Goal: Navigation & Orientation: Understand site structure

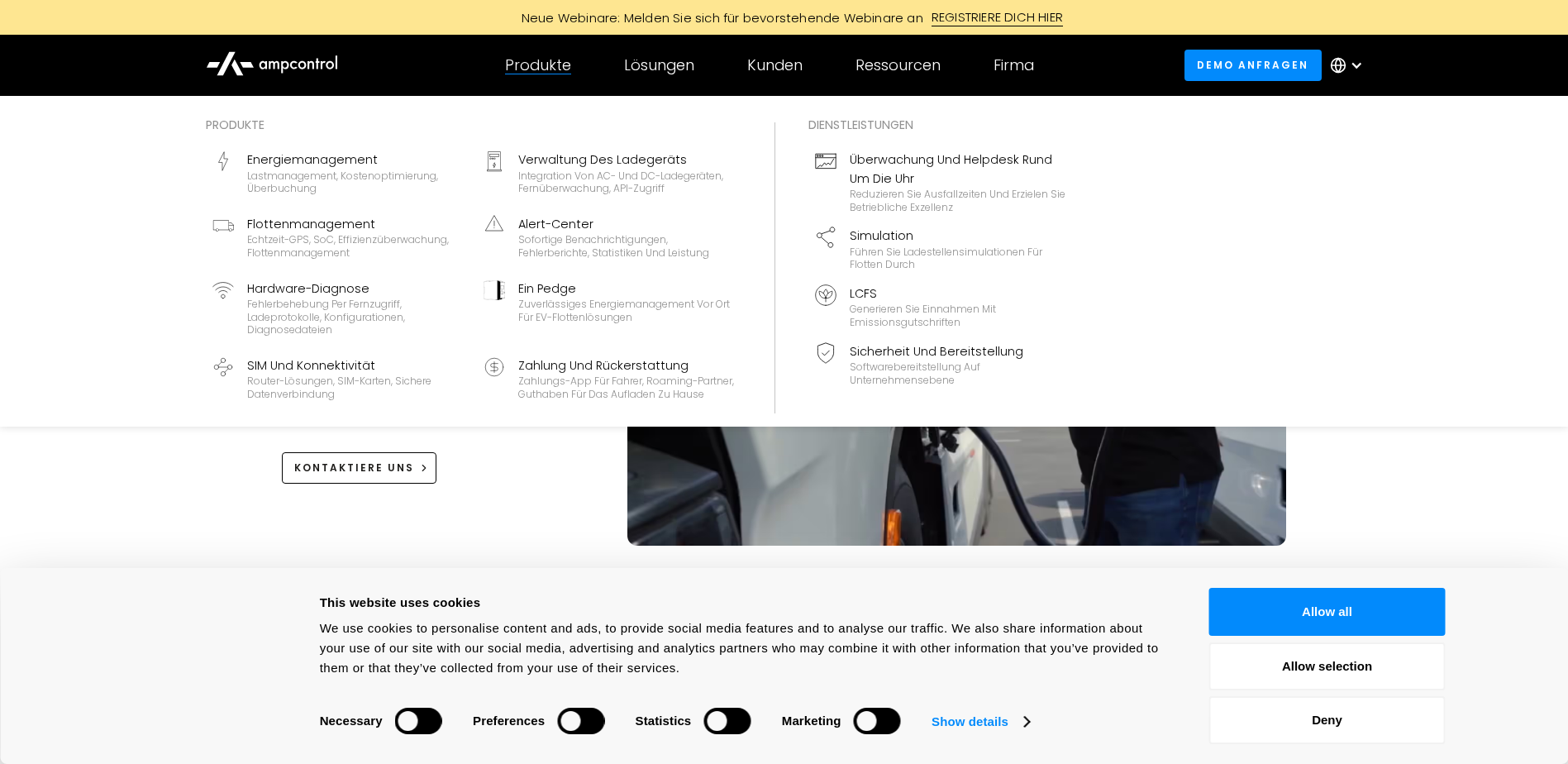
click at [543, 72] on div "Produkte" at bounding box center [537, 65] width 66 height 18
click at [540, 62] on div "Produkte" at bounding box center [537, 65] width 66 height 18
click at [308, 170] on div "Lastmanagement, Kostenoptimierung, Überbuchung" at bounding box center [356, 182] width 217 height 25
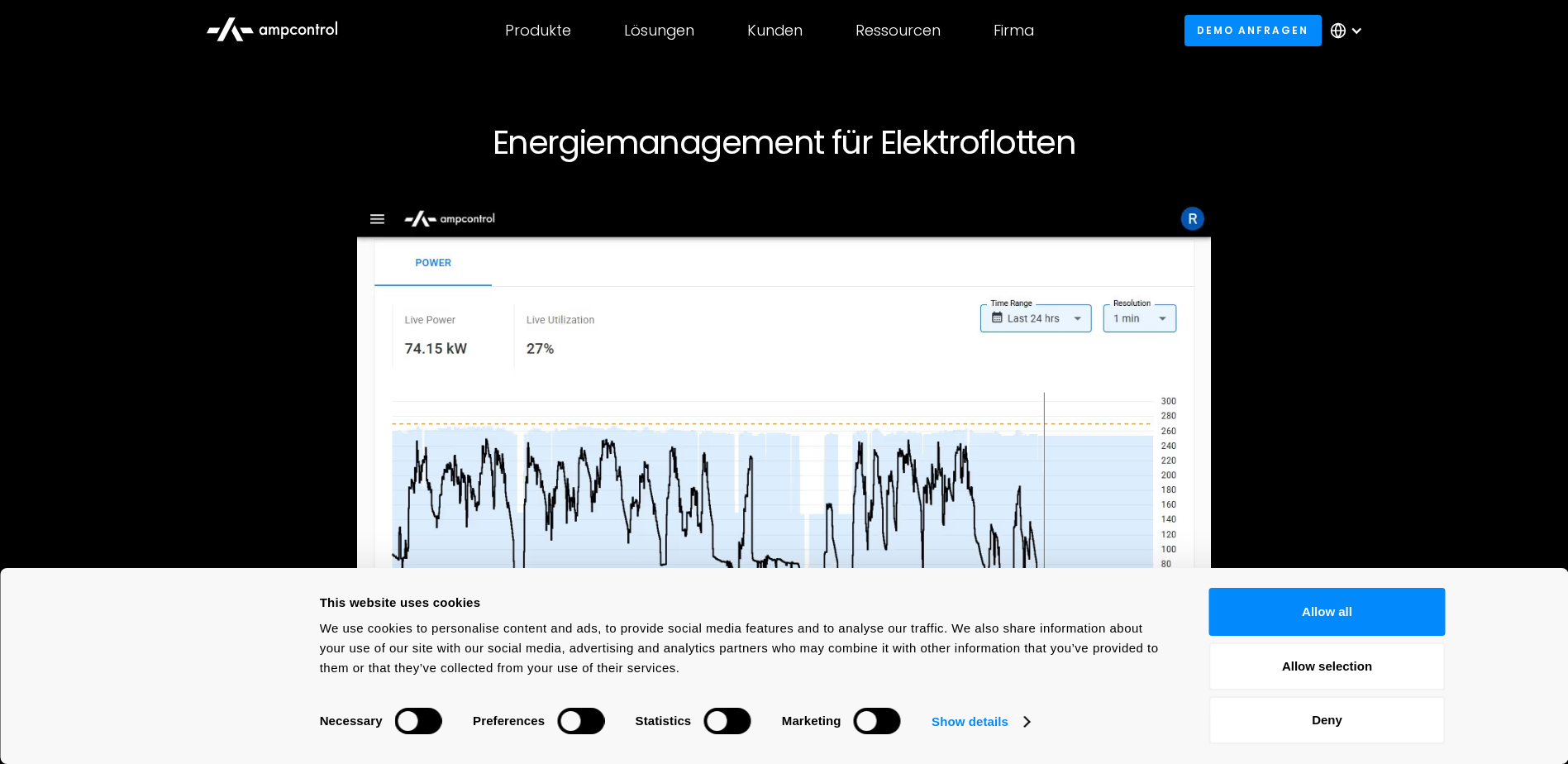
scroll to position [83, 0]
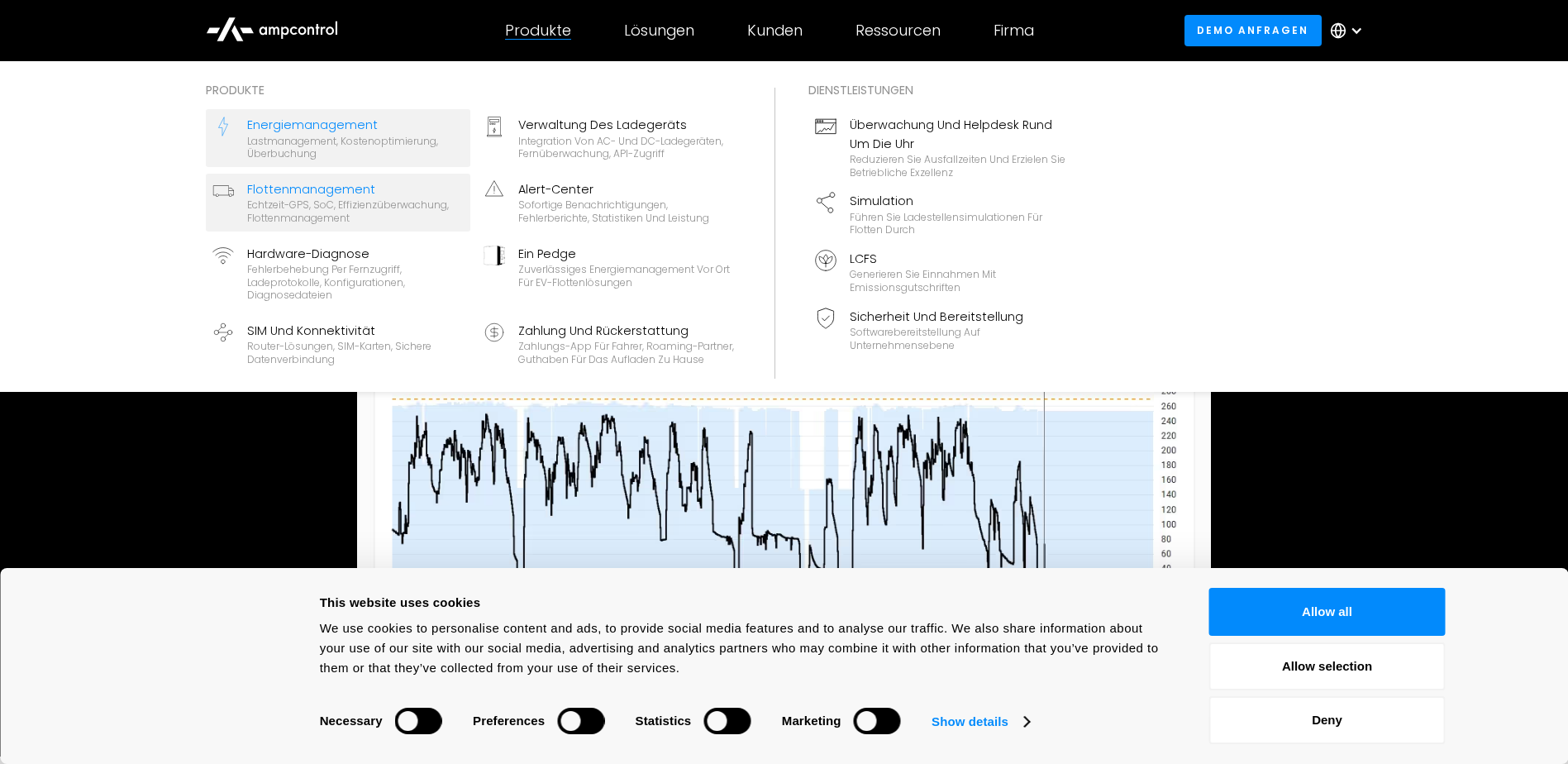
click at [293, 186] on div "Flottenmanagement" at bounding box center [356, 190] width 217 height 18
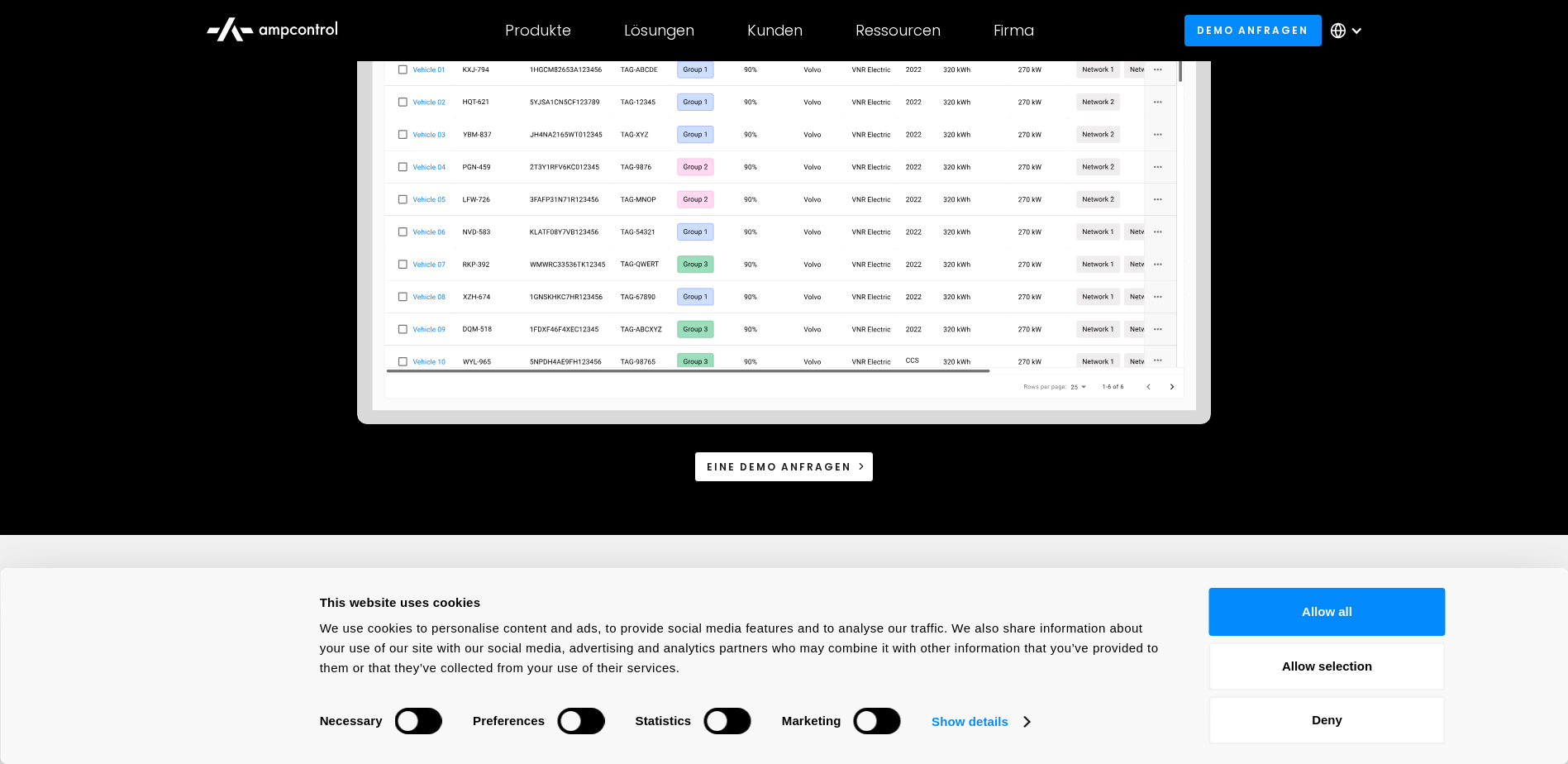
scroll to position [414, 0]
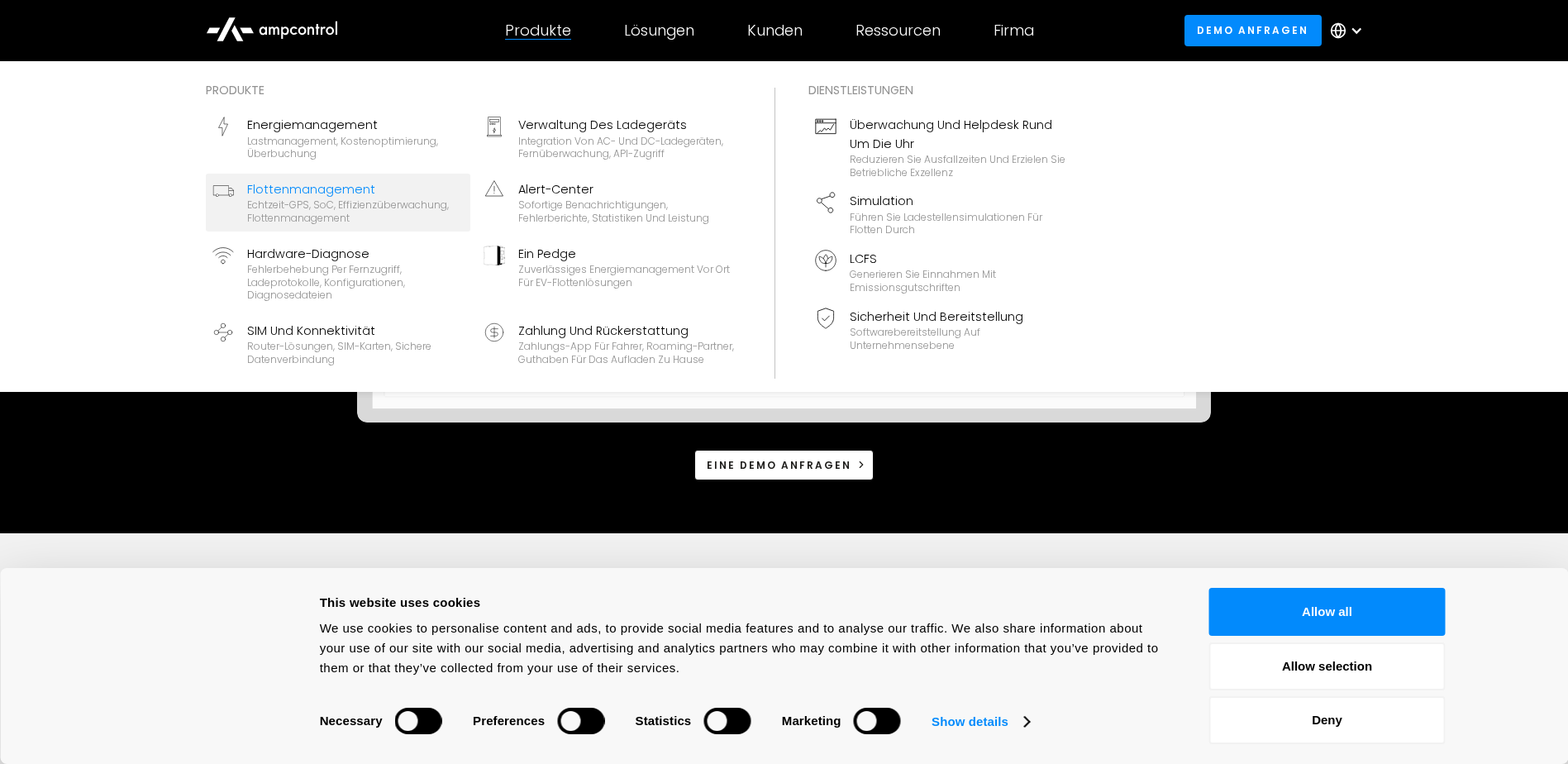
click at [531, 33] on div "Produkte" at bounding box center [537, 31] width 66 height 18
click at [884, 127] on div "Überwachung und Helpdesk rund um die Uhr" at bounding box center [958, 134] width 217 height 37
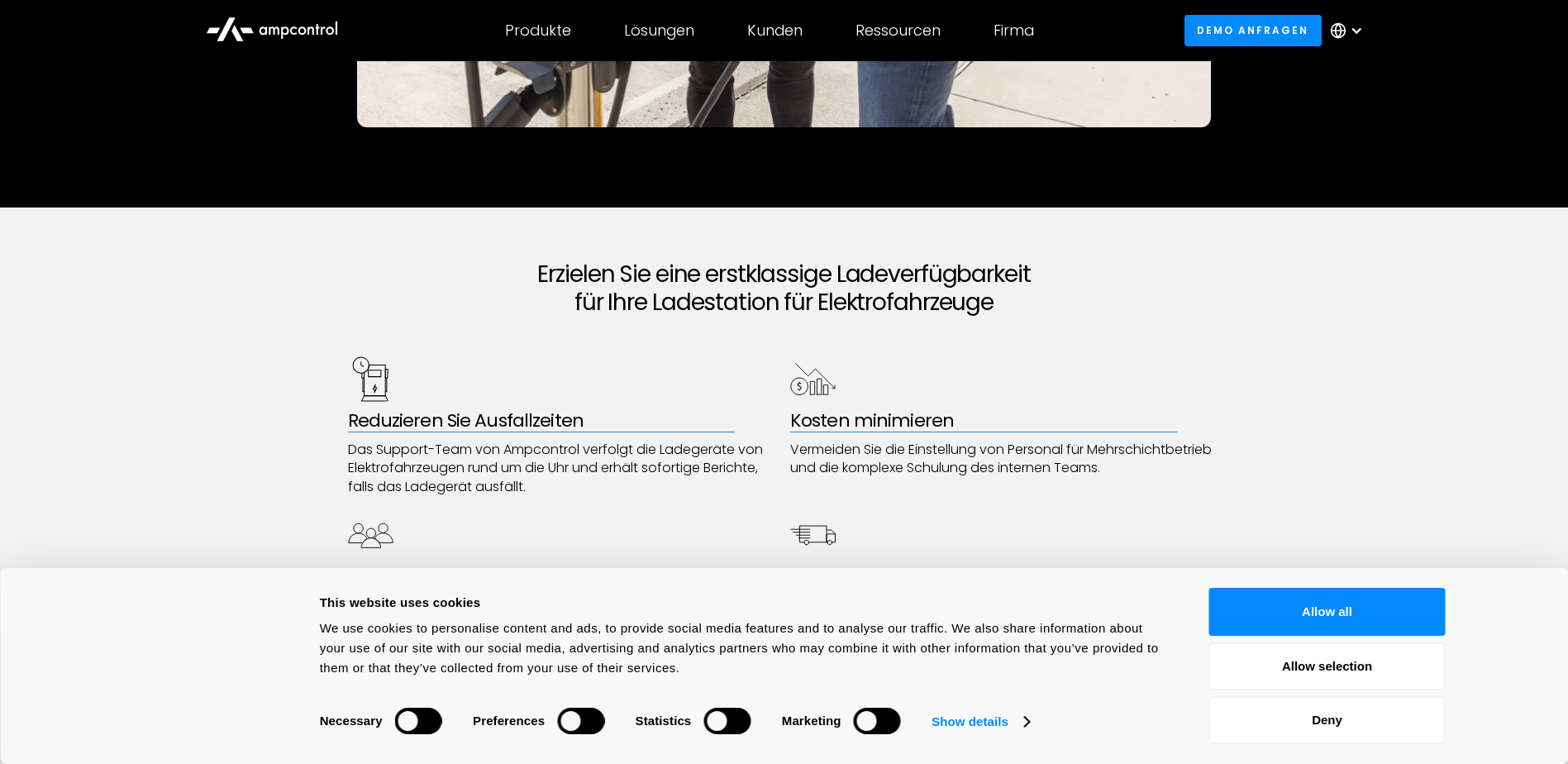
scroll to position [744, 0]
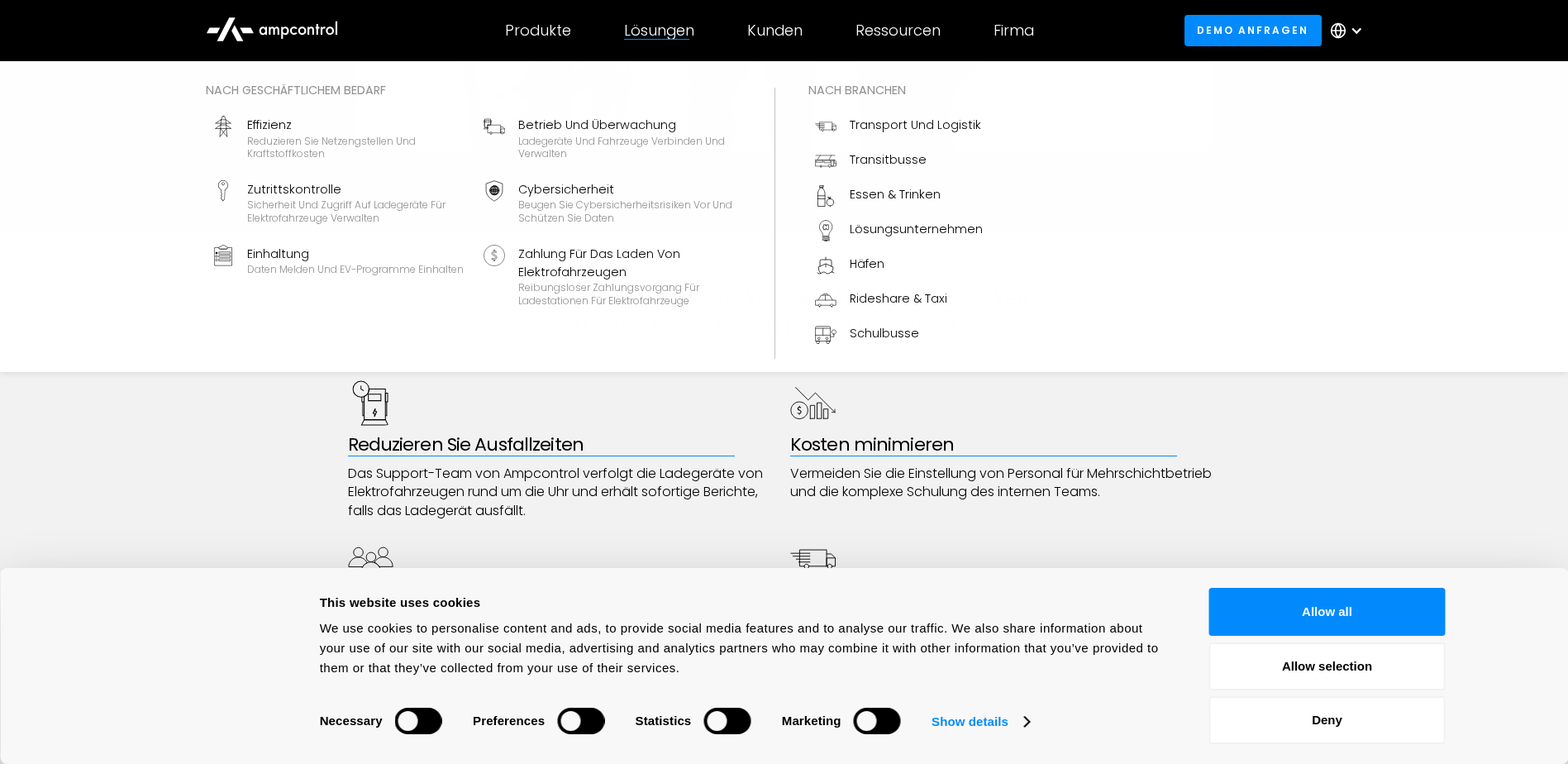
click at [667, 22] on div "Lösungen" at bounding box center [659, 31] width 70 height 18
click at [613, 136] on div "Ladegeräte und Fahrzeuge verbinden und verwalten" at bounding box center [627, 147] width 217 height 25
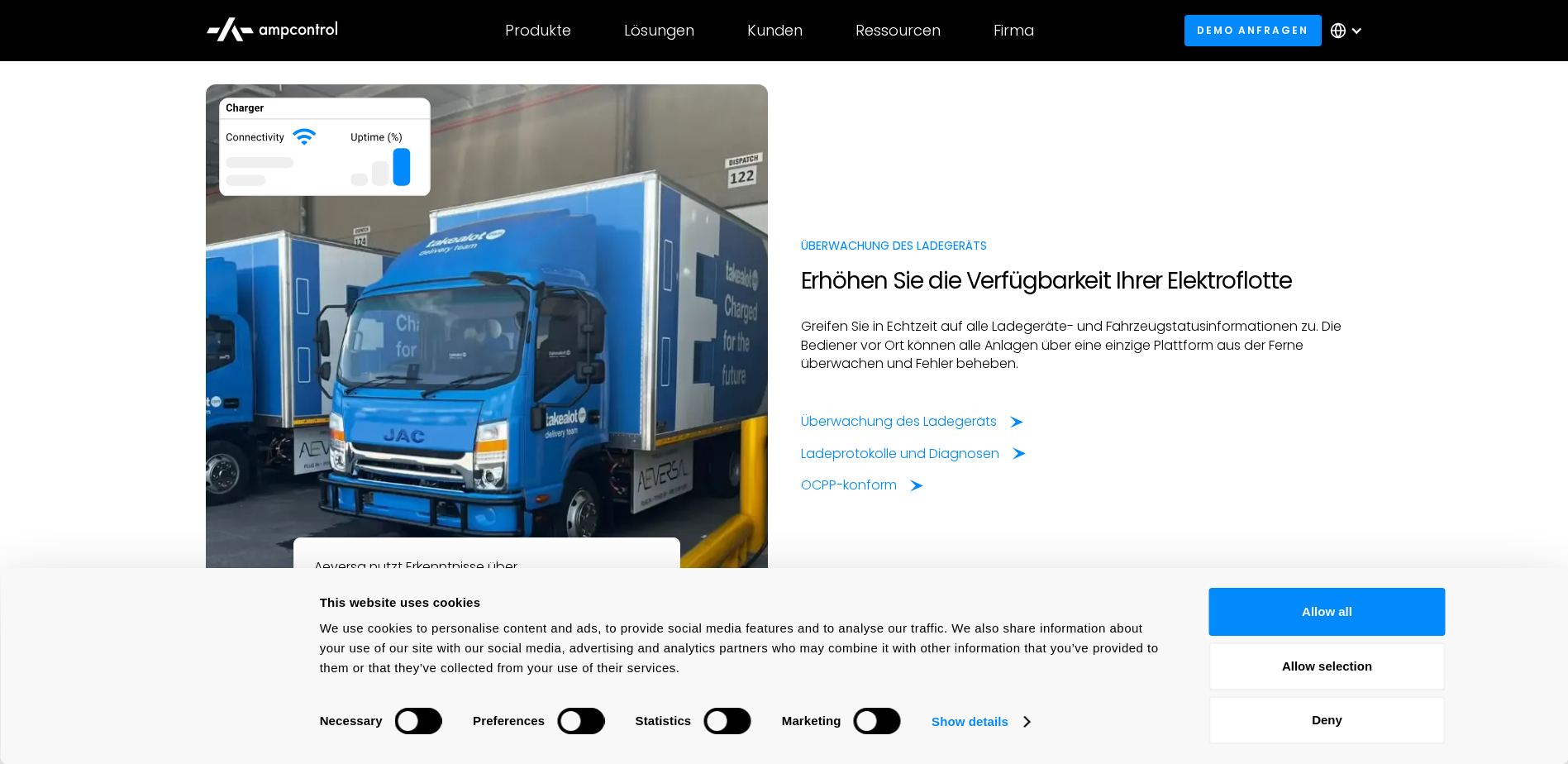
scroll to position [1405, 0]
